Goal: Find specific page/section: Find specific page/section

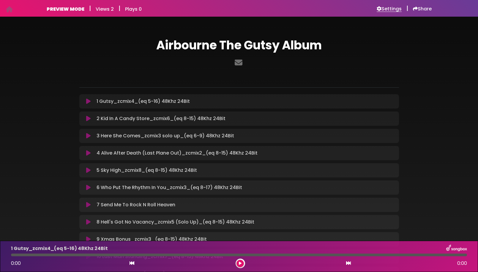
click at [387, 8] on h6 "Settings" at bounding box center [389, 9] width 25 height 6
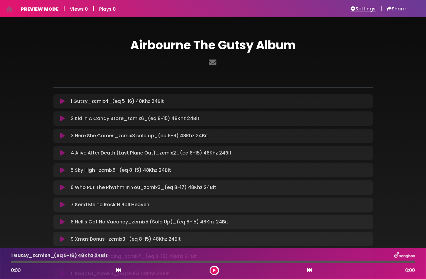
click at [363, 12] on h6 "Settings" at bounding box center [363, 9] width 25 height 6
